Goal: Information Seeking & Learning: Check status

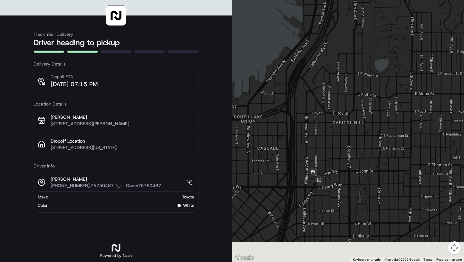
drag, startPoint x: 326, startPoint y: 225, endPoint x: 315, endPoint y: 151, distance: 74.6
click at [315, 151] on div at bounding box center [348, 131] width 232 height 262
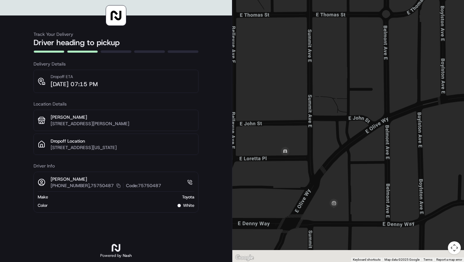
drag, startPoint x: 336, startPoint y: 189, endPoint x: 331, endPoint y: 117, distance: 72.6
click at [331, 117] on div at bounding box center [348, 131] width 232 height 262
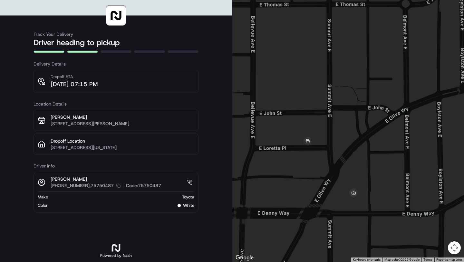
drag, startPoint x: 330, startPoint y: 94, endPoint x: 291, endPoint y: 108, distance: 41.9
click at [291, 109] on div at bounding box center [348, 131] width 232 height 262
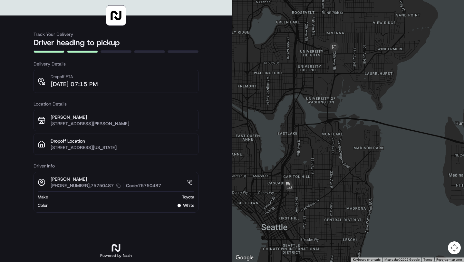
drag, startPoint x: 346, startPoint y: 129, endPoint x: 340, endPoint y: 145, distance: 16.7
click at [340, 145] on div at bounding box center [348, 131] width 232 height 262
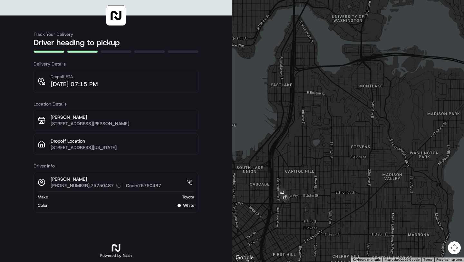
drag, startPoint x: 340, startPoint y: 145, endPoint x: 387, endPoint y: 110, distance: 58.5
click at [387, 110] on div at bounding box center [348, 131] width 232 height 262
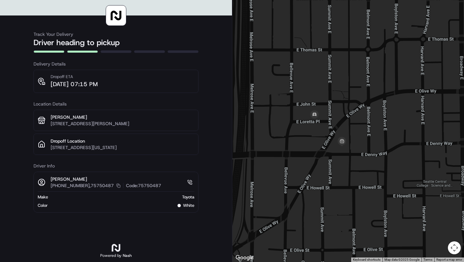
drag, startPoint x: 381, startPoint y: 126, endPoint x: 351, endPoint y: 145, distance: 35.1
click at [351, 145] on div at bounding box center [348, 131] width 232 height 262
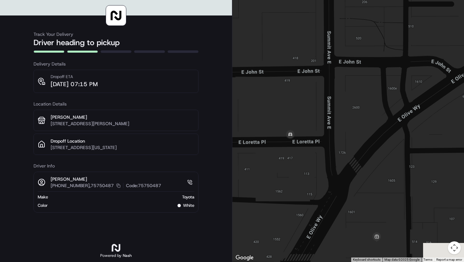
drag, startPoint x: 359, startPoint y: 182, endPoint x: 349, endPoint y: 149, distance: 34.2
click at [349, 149] on div at bounding box center [348, 131] width 232 height 262
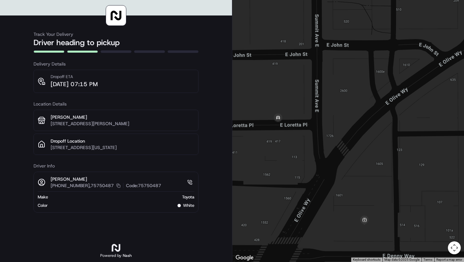
drag, startPoint x: 392, startPoint y: 223, endPoint x: 365, endPoint y: 187, distance: 45.3
click at [365, 187] on div at bounding box center [348, 131] width 232 height 262
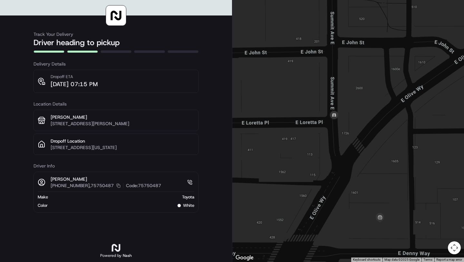
drag, startPoint x: 355, startPoint y: 153, endPoint x: 327, endPoint y: 136, distance: 32.8
click at [327, 136] on div at bounding box center [348, 131] width 232 height 262
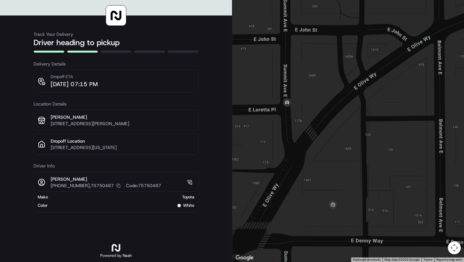
drag, startPoint x: 351, startPoint y: 175, endPoint x: 323, endPoint y: 174, distance: 28.4
click at [323, 174] on div at bounding box center [348, 131] width 232 height 262
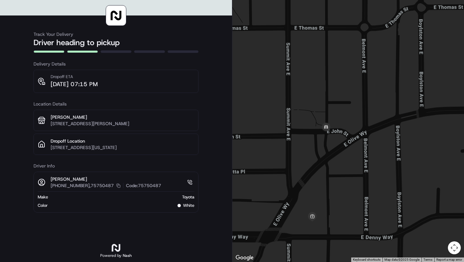
drag, startPoint x: 353, startPoint y: 175, endPoint x: 327, endPoint y: 176, distance: 25.8
click at [327, 176] on div at bounding box center [348, 131] width 232 height 262
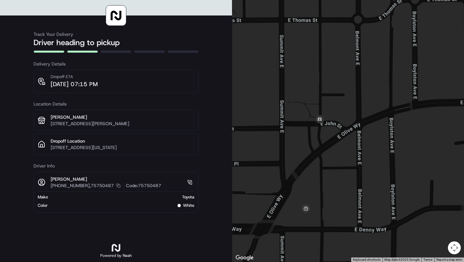
drag, startPoint x: 348, startPoint y: 194, endPoint x: 340, endPoint y: 181, distance: 15.1
click at [340, 181] on div at bounding box center [348, 131] width 232 height 262
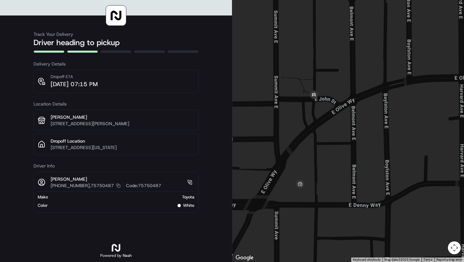
drag, startPoint x: 380, startPoint y: 195, endPoint x: 378, endPoint y: 176, distance: 19.1
click at [378, 177] on div at bounding box center [348, 131] width 232 height 262
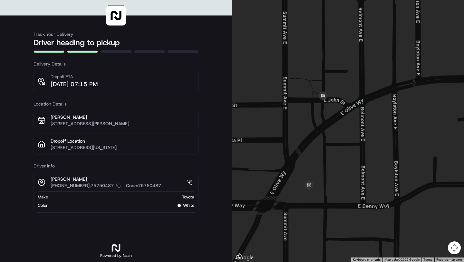
drag, startPoint x: 344, startPoint y: 191, endPoint x: 353, endPoint y: 191, distance: 9.0
click at [353, 191] on div at bounding box center [348, 131] width 232 height 262
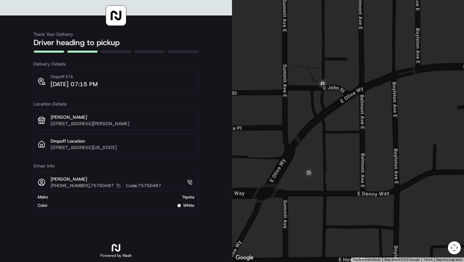
drag, startPoint x: 353, startPoint y: 190, endPoint x: 354, endPoint y: 176, distance: 14.3
click at [354, 176] on div at bounding box center [348, 131] width 232 height 262
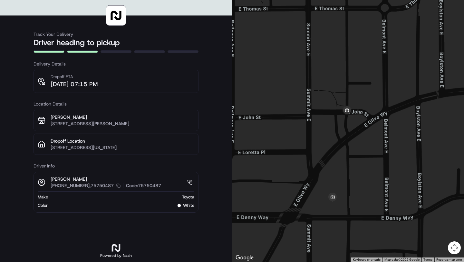
drag, startPoint x: 364, startPoint y: 190, endPoint x: 329, endPoint y: 135, distance: 64.7
click at [329, 135] on div at bounding box center [348, 131] width 232 height 262
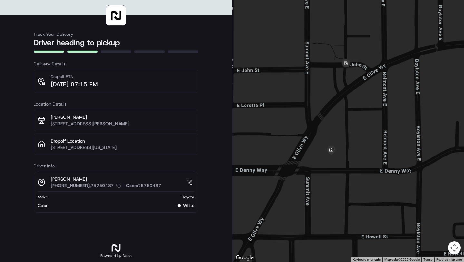
drag, startPoint x: 304, startPoint y: 191, endPoint x: 334, endPoint y: 187, distance: 29.5
click at [334, 187] on div at bounding box center [348, 131] width 232 height 262
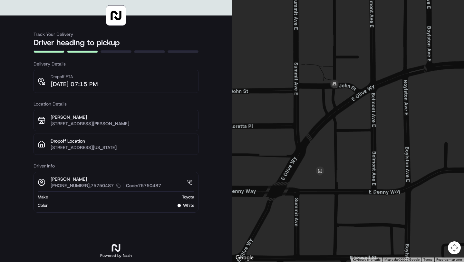
drag, startPoint x: 396, startPoint y: 96, endPoint x: 387, endPoint y: 117, distance: 22.3
click at [387, 117] on div at bounding box center [348, 131] width 232 height 262
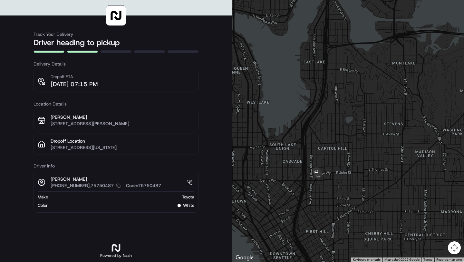
drag, startPoint x: 296, startPoint y: 242, endPoint x: 311, endPoint y: 203, distance: 41.7
click at [311, 203] on div at bounding box center [348, 131] width 232 height 262
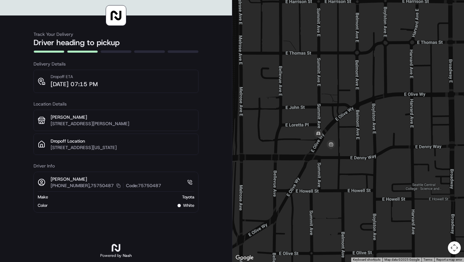
drag, startPoint x: 335, startPoint y: 132, endPoint x: 334, endPoint y: 153, distance: 21.6
click at [334, 153] on div at bounding box center [348, 131] width 232 height 262
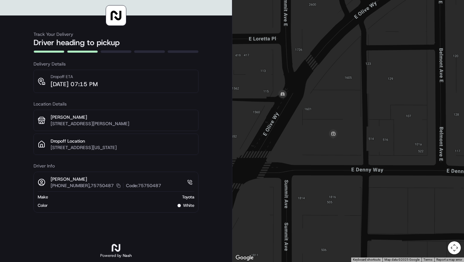
drag, startPoint x: 334, startPoint y: 153, endPoint x: 349, endPoint y: 151, distance: 14.6
click at [349, 151] on div at bounding box center [348, 131] width 232 height 262
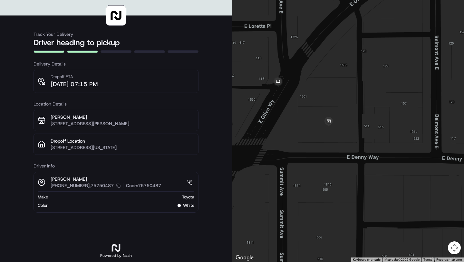
drag, startPoint x: 349, startPoint y: 151, endPoint x: 342, endPoint y: 136, distance: 16.6
click at [342, 136] on div at bounding box center [348, 131] width 232 height 262
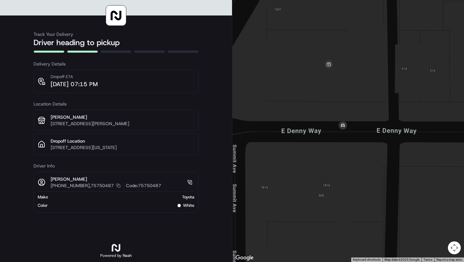
drag, startPoint x: 357, startPoint y: 133, endPoint x: 348, endPoint y: 159, distance: 27.5
click at [348, 159] on div at bounding box center [348, 131] width 232 height 262
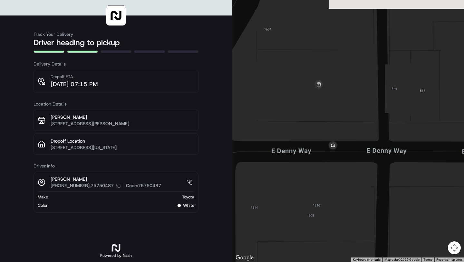
drag, startPoint x: 337, startPoint y: 158, endPoint x: 329, endPoint y: 176, distance: 19.0
click at [329, 176] on div at bounding box center [348, 131] width 232 height 262
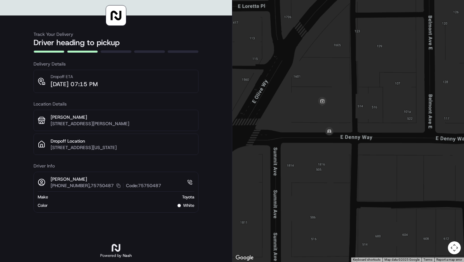
drag, startPoint x: 334, startPoint y: 81, endPoint x: 329, endPoint y: 108, distance: 27.6
click at [329, 108] on div at bounding box center [348, 131] width 232 height 262
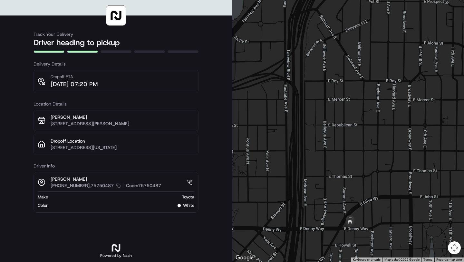
drag, startPoint x: 322, startPoint y: 196, endPoint x: 296, endPoint y: 156, distance: 47.8
click at [296, 156] on div at bounding box center [348, 131] width 232 height 262
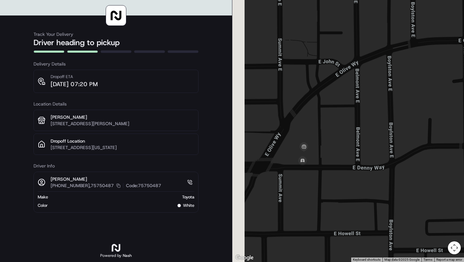
drag, startPoint x: 273, startPoint y: 178, endPoint x: 327, endPoint y: 189, distance: 55.3
click at [327, 189] on div at bounding box center [348, 131] width 232 height 262
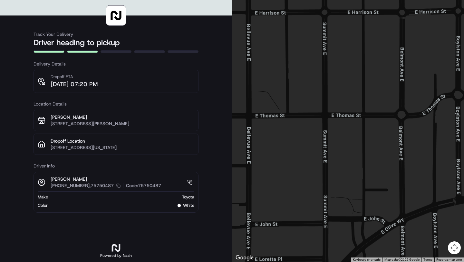
drag, startPoint x: 325, startPoint y: 195, endPoint x: 300, endPoint y: 87, distance: 111.6
click at [300, 87] on div at bounding box center [348, 131] width 232 height 262
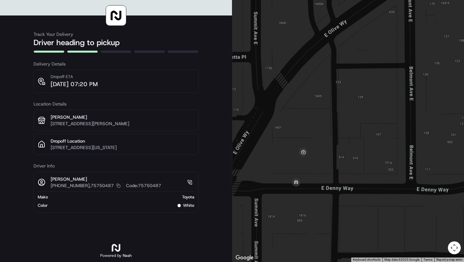
drag, startPoint x: 298, startPoint y: 210, endPoint x: 302, endPoint y: 208, distance: 5.0
click at [302, 208] on div at bounding box center [348, 131] width 232 height 262
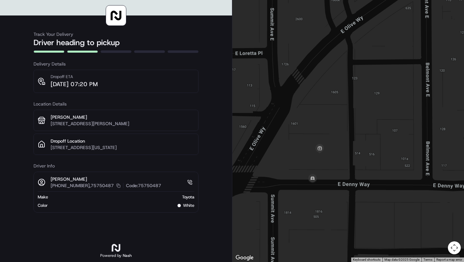
drag, startPoint x: 302, startPoint y: 208, endPoint x: 320, endPoint y: 204, distance: 18.2
click at [320, 204] on div at bounding box center [348, 131] width 232 height 262
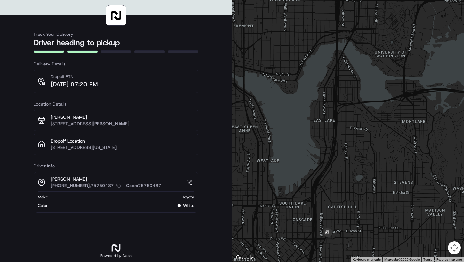
drag, startPoint x: 331, startPoint y: 197, endPoint x: 330, endPoint y: 129, distance: 67.7
click at [330, 129] on div at bounding box center [348, 131] width 232 height 262
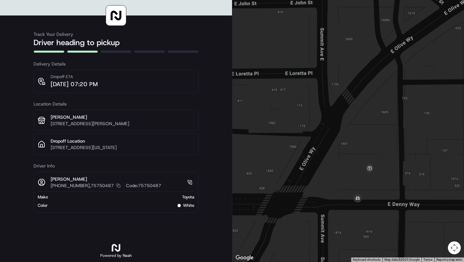
drag, startPoint x: 426, startPoint y: 213, endPoint x: 353, endPoint y: 213, distance: 73.4
click at [353, 213] on div at bounding box center [348, 131] width 232 height 262
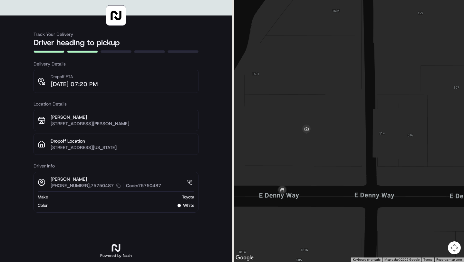
drag, startPoint x: 318, startPoint y: 216, endPoint x: 372, endPoint y: 216, distance: 54.1
click at [372, 216] on div at bounding box center [348, 131] width 232 height 262
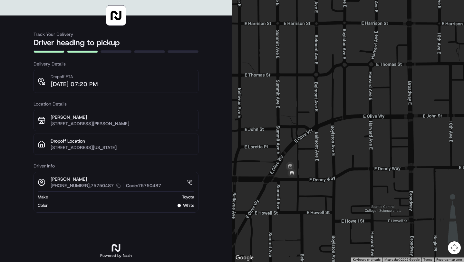
drag, startPoint x: 288, startPoint y: 181, endPoint x: 292, endPoint y: 196, distance: 15.5
click at [292, 196] on div at bounding box center [348, 131] width 232 height 262
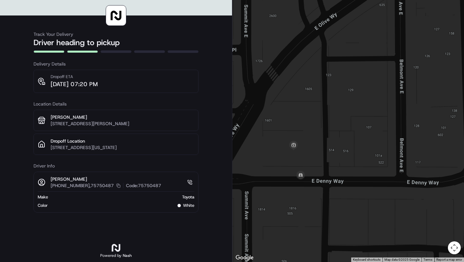
drag, startPoint x: 285, startPoint y: 176, endPoint x: 302, endPoint y: 224, distance: 50.4
click at [302, 224] on div at bounding box center [348, 131] width 232 height 262
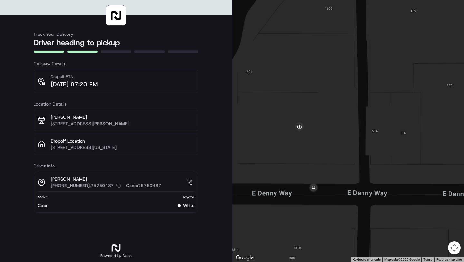
drag, startPoint x: 335, startPoint y: 224, endPoint x: 319, endPoint y: 211, distance: 20.9
click at [319, 211] on div at bounding box center [348, 131] width 232 height 262
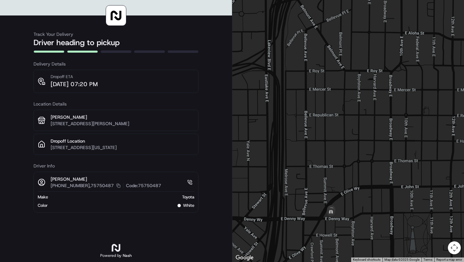
drag, startPoint x: 375, startPoint y: 178, endPoint x: 243, endPoint y: 179, distance: 132.4
click at [243, 179] on div at bounding box center [348, 131] width 232 height 262
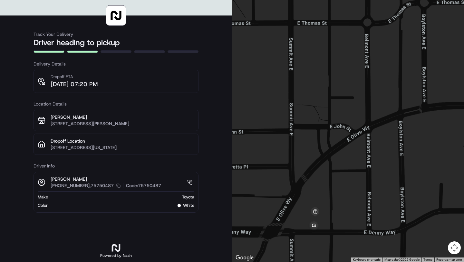
click at [336, 203] on div at bounding box center [348, 131] width 232 height 262
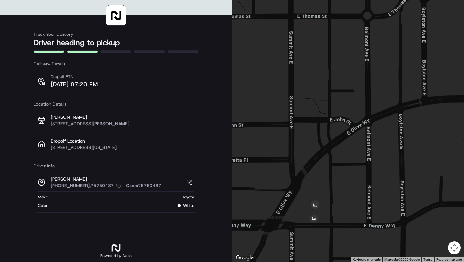
drag, startPoint x: 336, startPoint y: 203, endPoint x: 336, endPoint y: 192, distance: 11.3
click at [336, 192] on div at bounding box center [348, 131] width 232 height 262
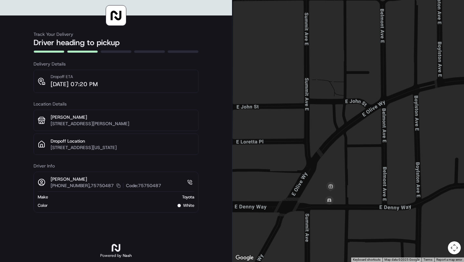
drag, startPoint x: 328, startPoint y: 236, endPoint x: 344, endPoint y: 223, distance: 20.6
click at [344, 223] on div at bounding box center [348, 131] width 232 height 262
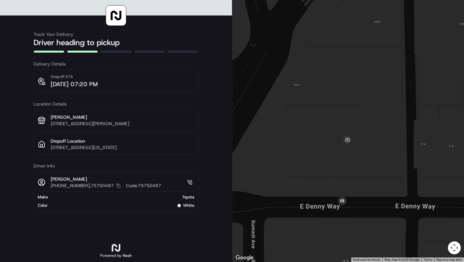
drag, startPoint x: 366, startPoint y: 186, endPoint x: 361, endPoint y: 216, distance: 29.7
click at [361, 216] on div at bounding box center [348, 131] width 232 height 262
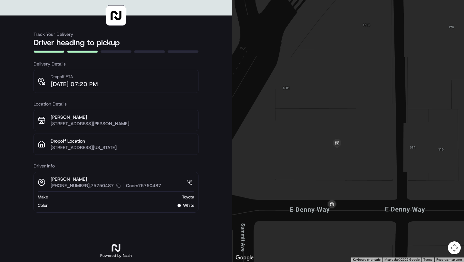
drag, startPoint x: 370, startPoint y: 214, endPoint x: 359, endPoint y: 216, distance: 11.2
click at [359, 216] on div at bounding box center [348, 131] width 232 height 262
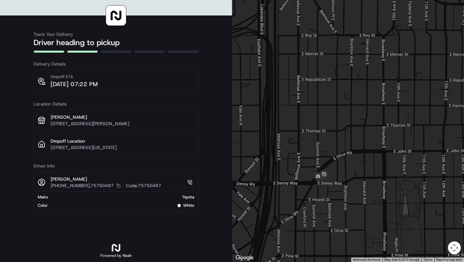
drag, startPoint x: 349, startPoint y: 159, endPoint x: 332, endPoint y: 193, distance: 38.5
click at [332, 193] on div at bounding box center [348, 131] width 232 height 262
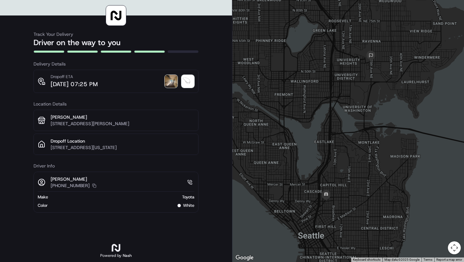
click at [173, 81] on img at bounding box center [171, 81] width 13 height 13
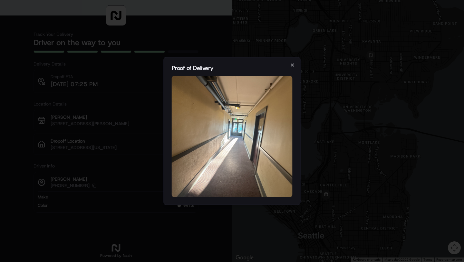
click at [292, 65] on icon "button" at bounding box center [292, 64] width 5 height 5
